Goal: Information Seeking & Learning: Understand process/instructions

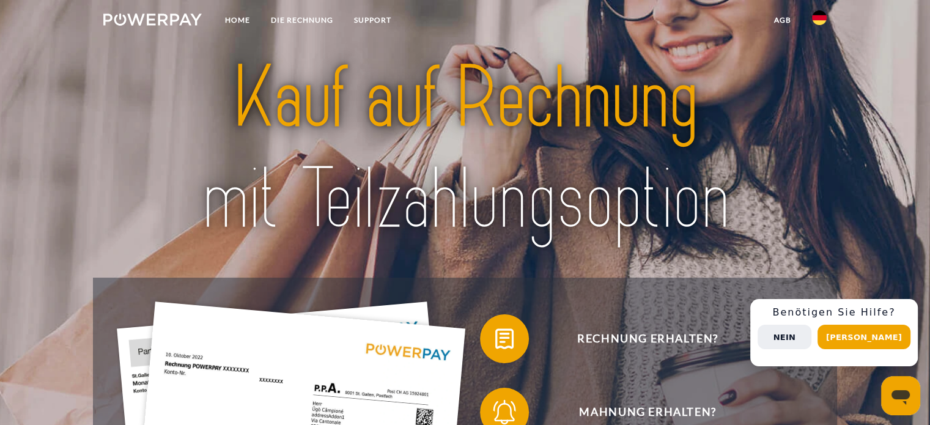
click at [807, 335] on button "Nein" at bounding box center [785, 337] width 54 height 24
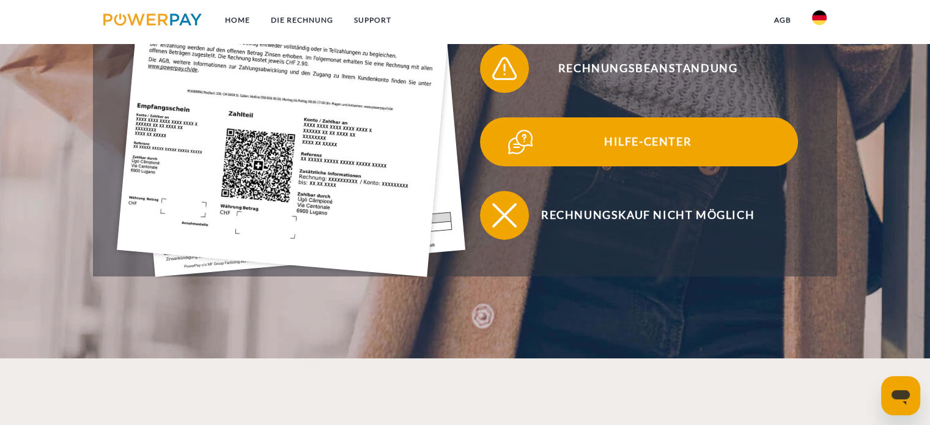
scroll to position [550, 0]
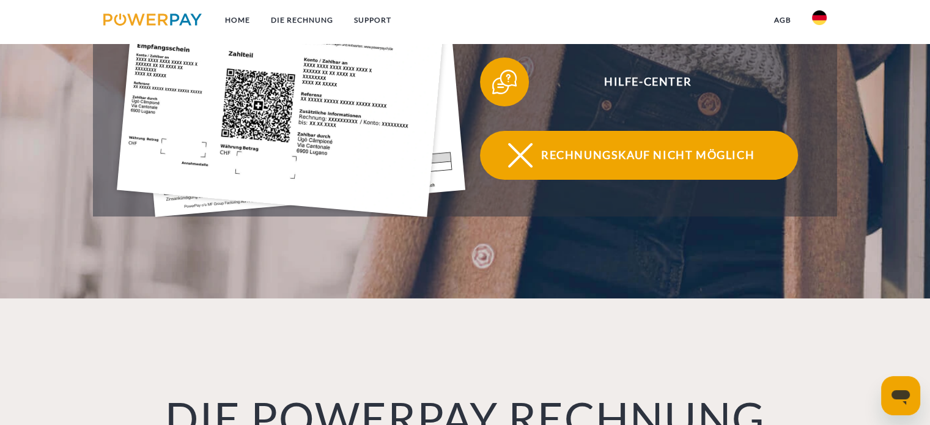
click at [668, 168] on span "Rechnungskauf nicht möglich" at bounding box center [648, 155] width 300 height 49
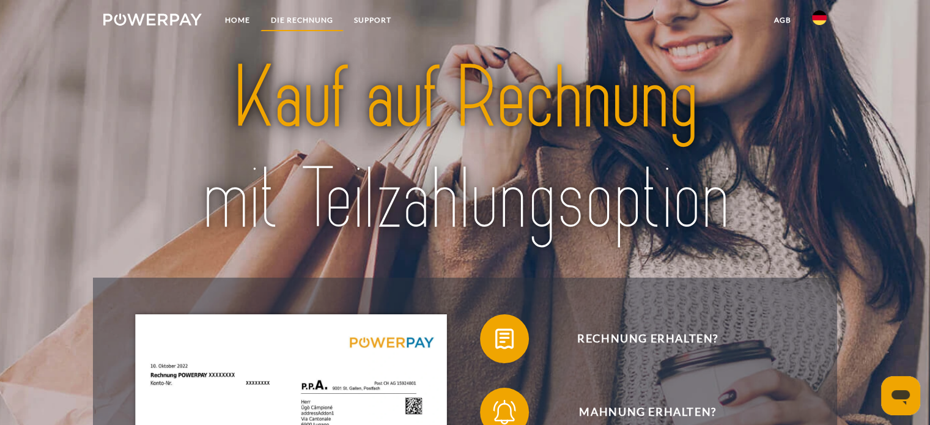
click at [301, 14] on link "DIE RECHNUNG" at bounding box center [302, 20] width 83 height 22
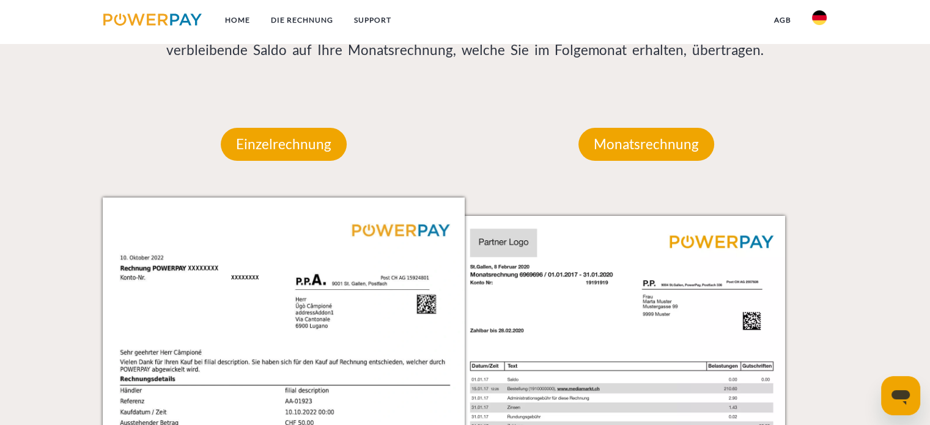
scroll to position [1157, 0]
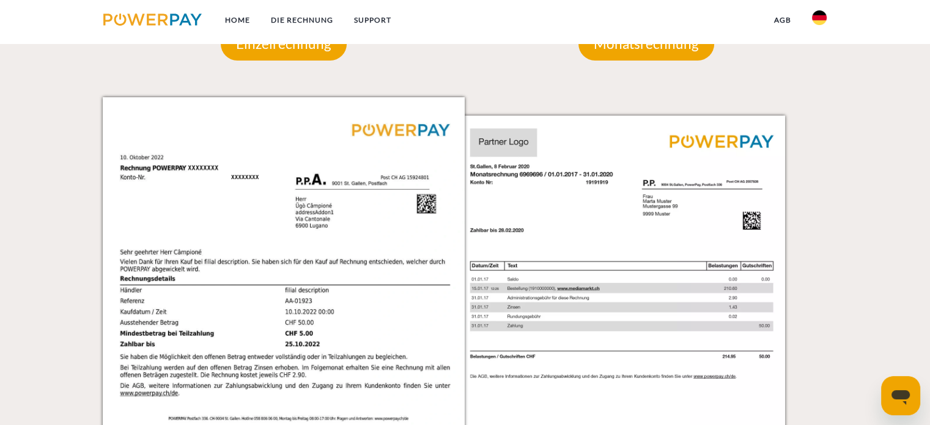
drag, startPoint x: 296, startPoint y: 51, endPoint x: 339, endPoint y: 64, distance: 44.7
click at [296, 50] on p "Einzelrechnung" at bounding box center [284, 44] width 126 height 33
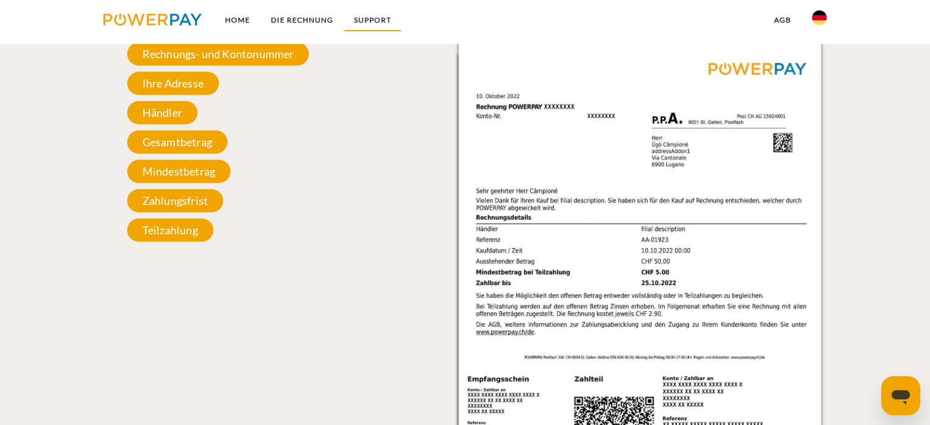
click at [373, 21] on link "SUPPORT" at bounding box center [373, 20] width 58 height 22
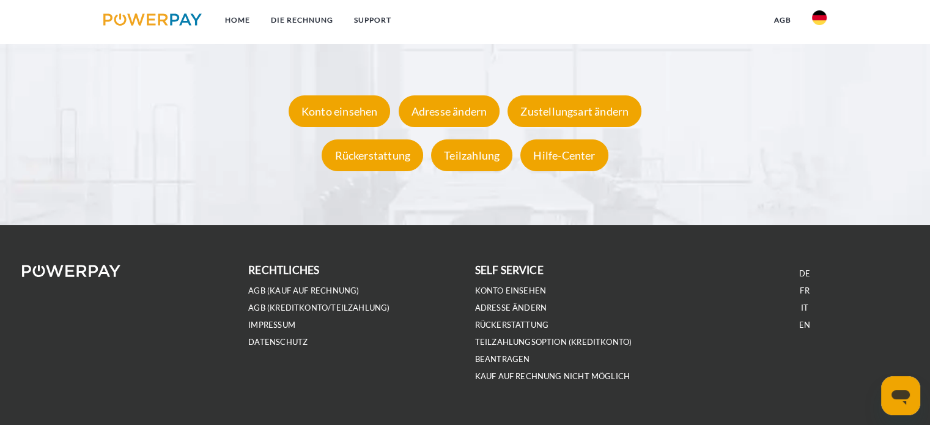
scroll to position [2351, 0]
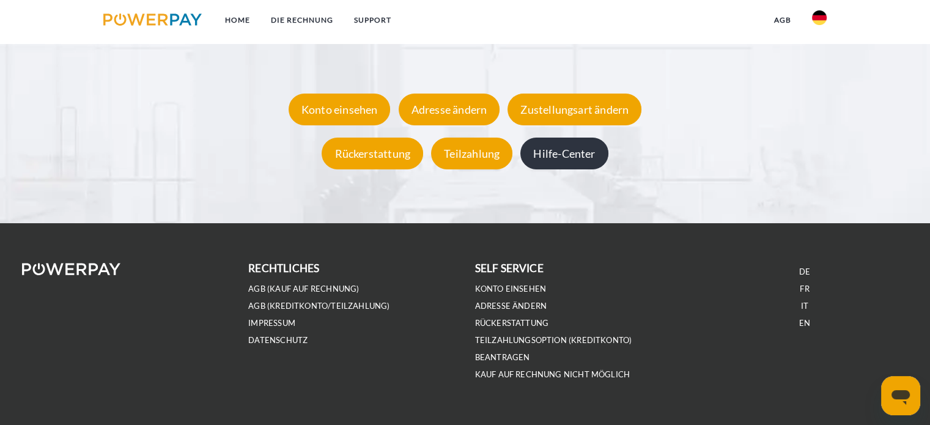
click at [545, 158] on div "Hilfe-Center" at bounding box center [564, 154] width 87 height 32
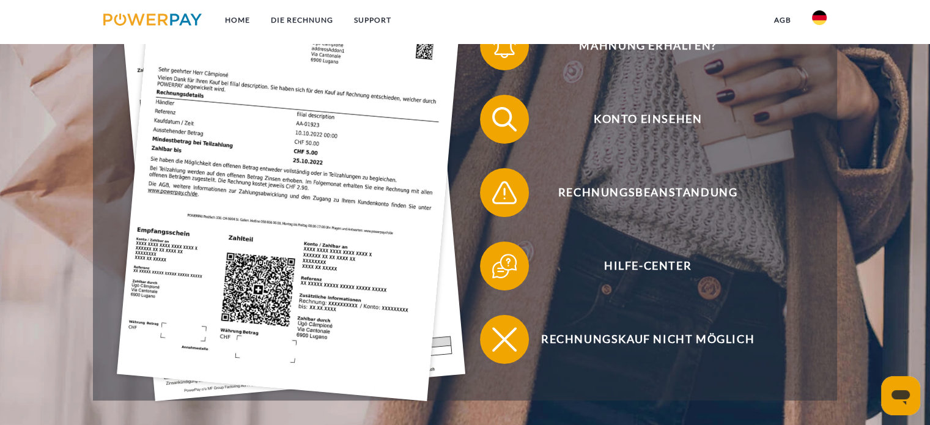
scroll to position [367, 0]
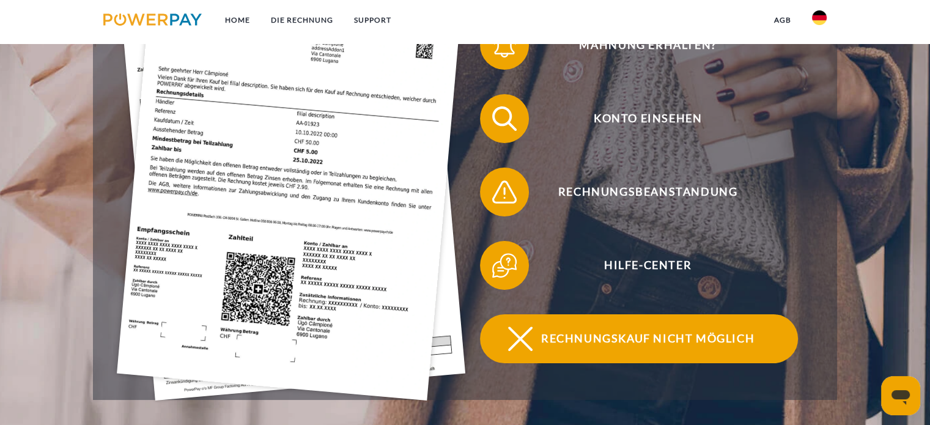
click at [722, 330] on span "Rechnungskauf nicht möglich" at bounding box center [648, 338] width 300 height 49
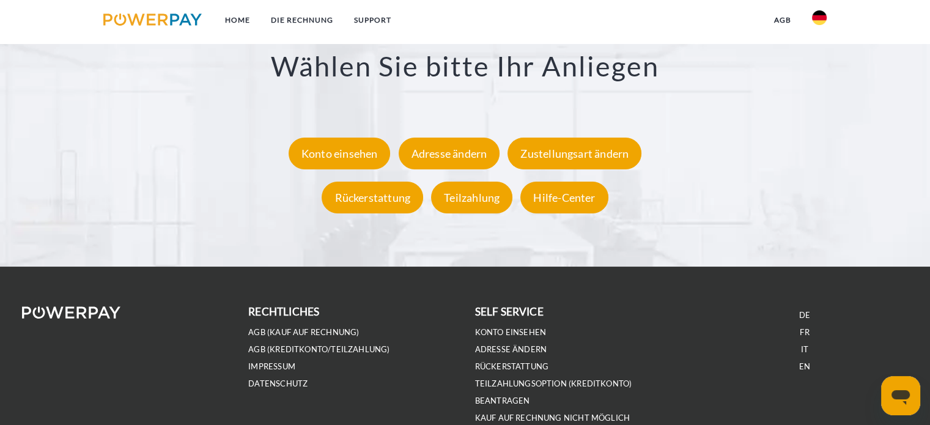
scroll to position [2374, 0]
